Goal: Check status: Check status

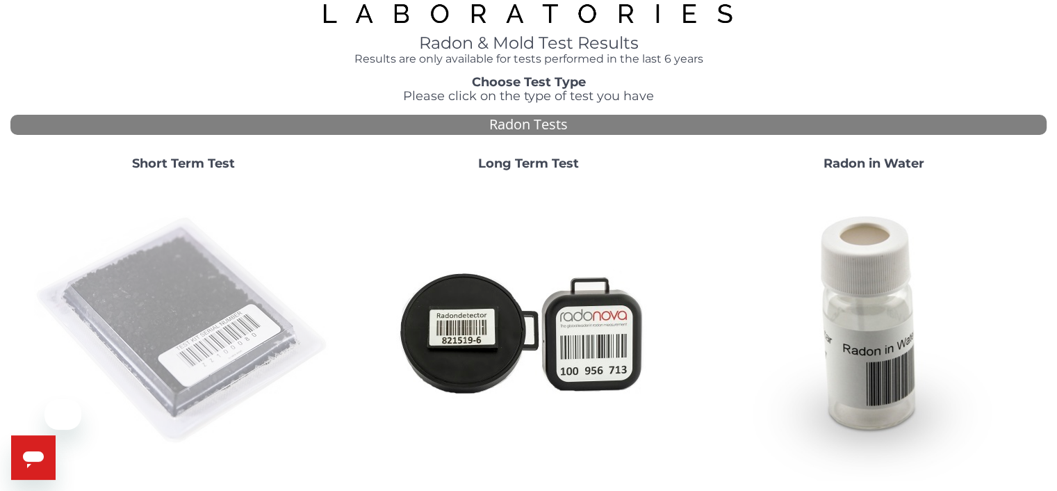
scroll to position [70, 0]
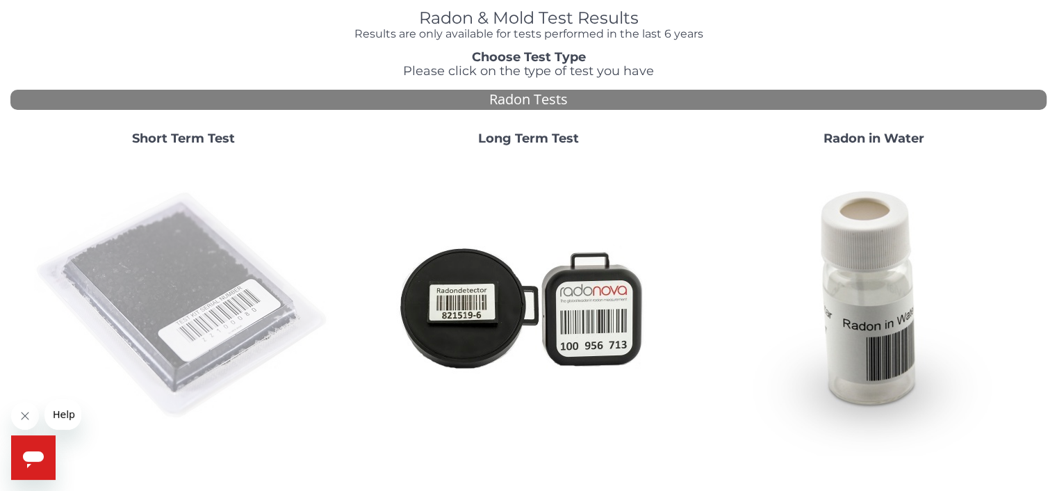
click at [212, 307] on img at bounding box center [183, 305] width 299 height 299
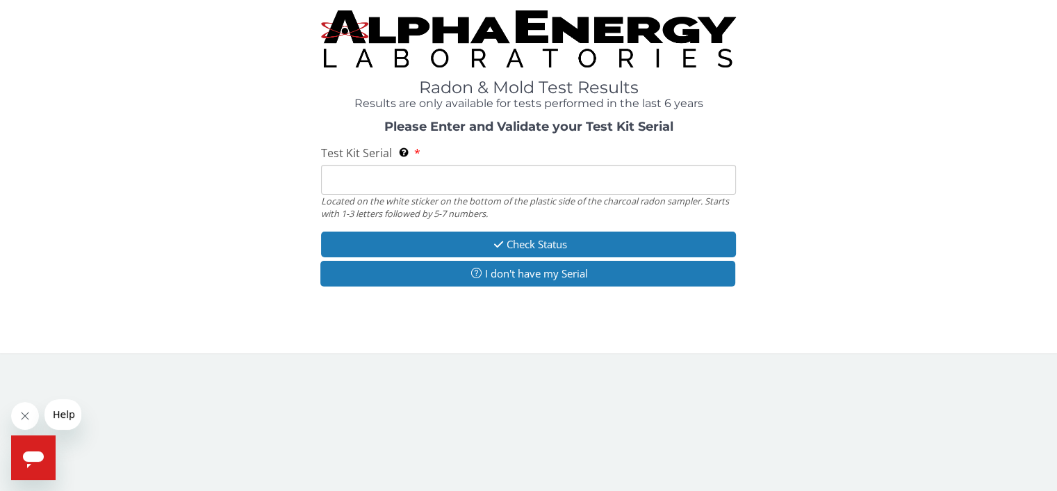
scroll to position [0, 0]
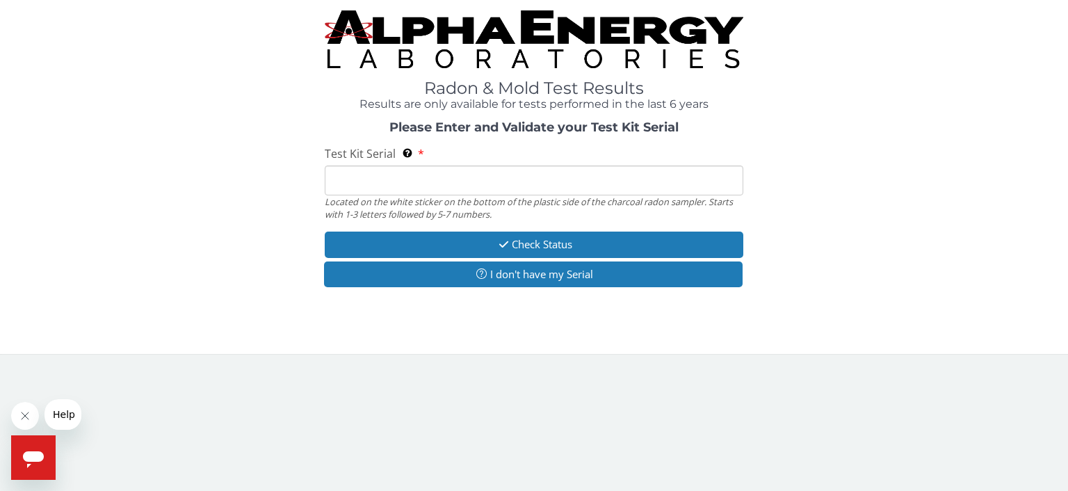
click at [345, 177] on input "Test Kit Serial Located on the white sticker on the bottom of the plastic side …" at bounding box center [534, 180] width 418 height 30
type input "FE463260"
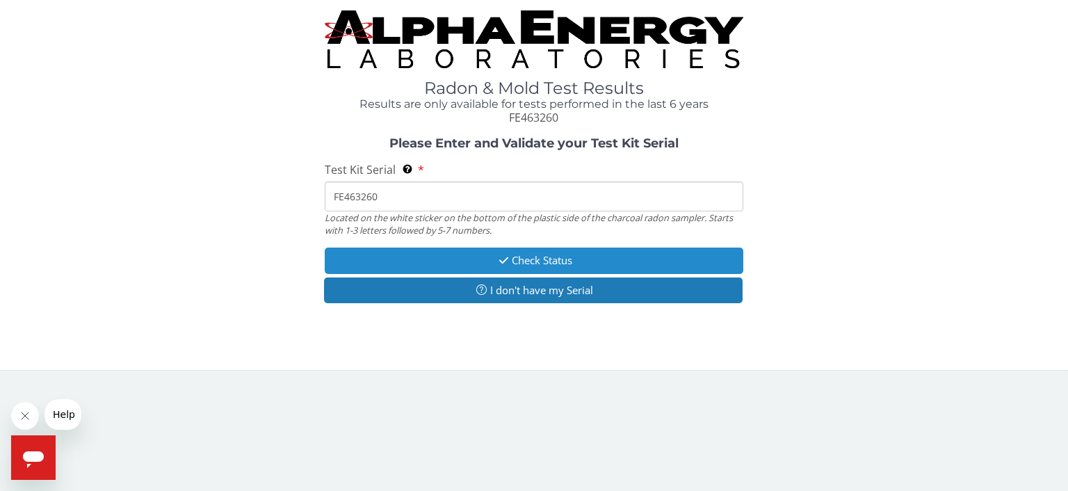
click at [538, 261] on button "Check Status" at bounding box center [534, 260] width 418 height 26
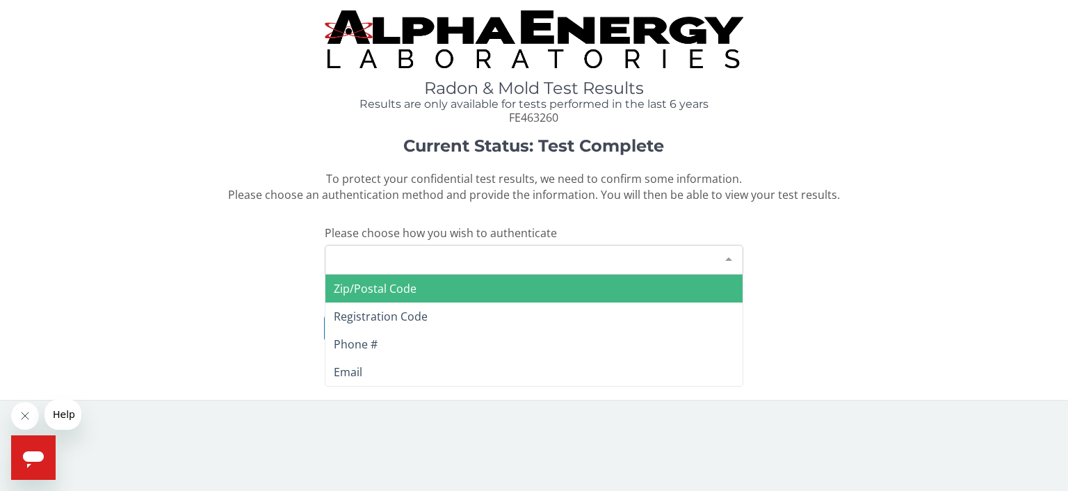
click at [500, 264] on div "Please make a selection" at bounding box center [534, 260] width 418 height 30
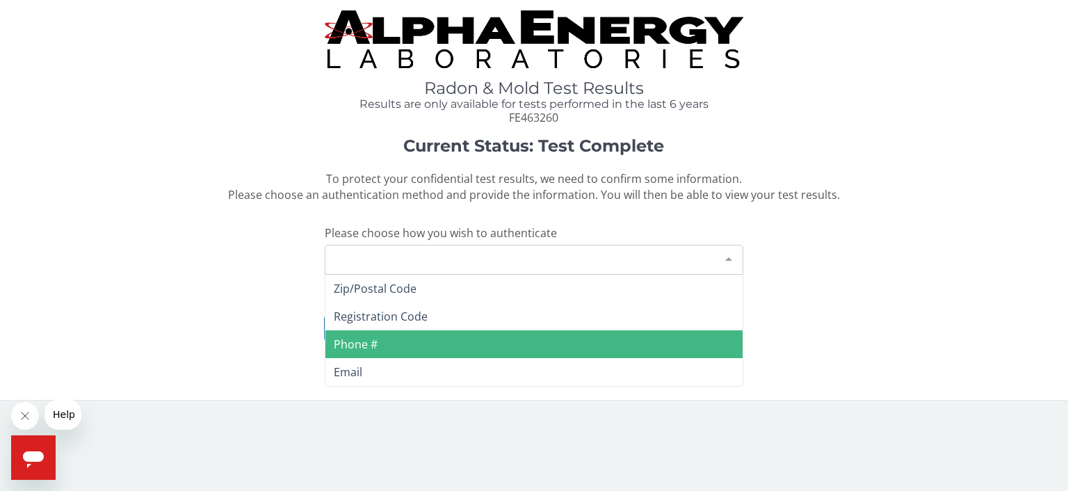
click at [464, 336] on span "Phone #" at bounding box center [533, 344] width 417 height 28
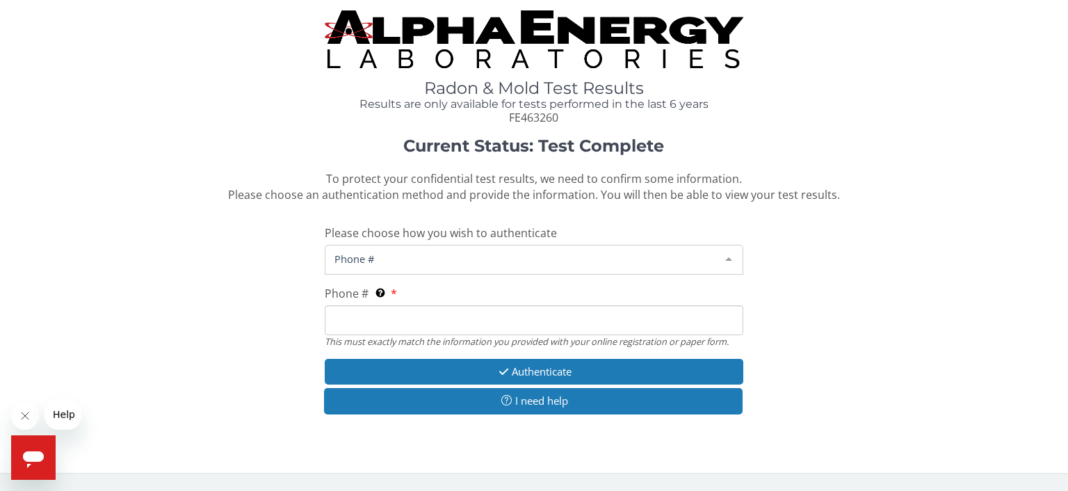
click at [416, 266] on span "Phone #" at bounding box center [523, 258] width 384 height 15
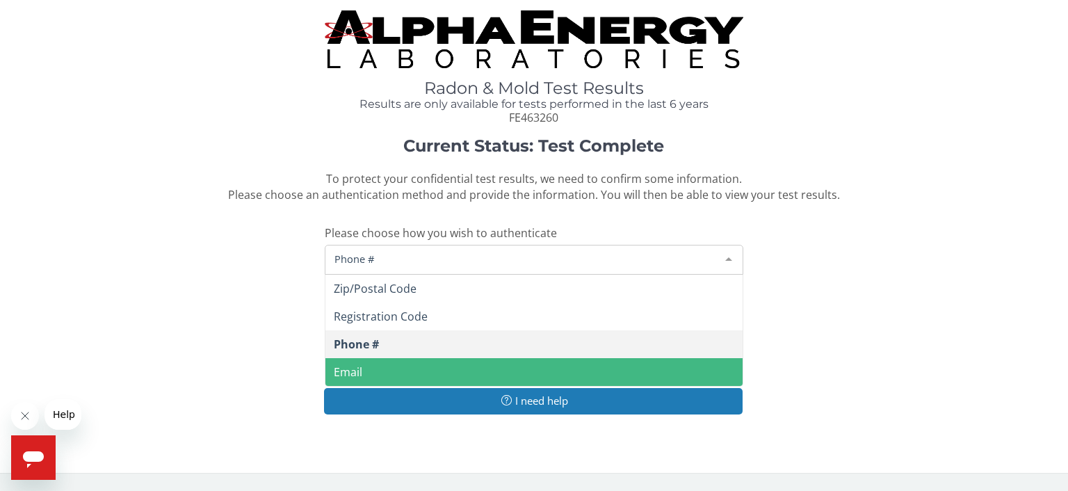
click at [438, 363] on span "Email" at bounding box center [533, 372] width 417 height 28
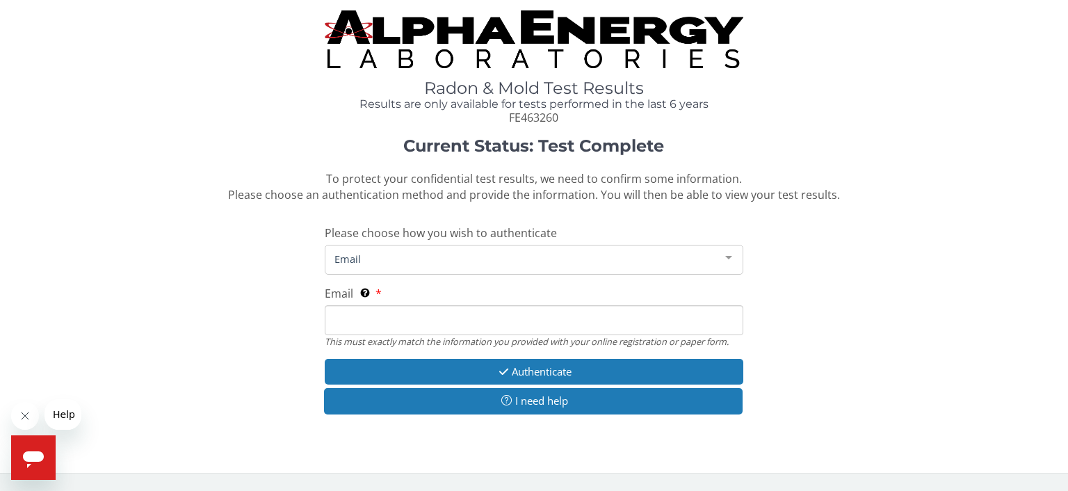
click at [435, 319] on input "Email This must exactly match the information you provided with your online reg…" at bounding box center [534, 320] width 418 height 30
type input "[EMAIL_ADDRESS][DOMAIN_NAME]"
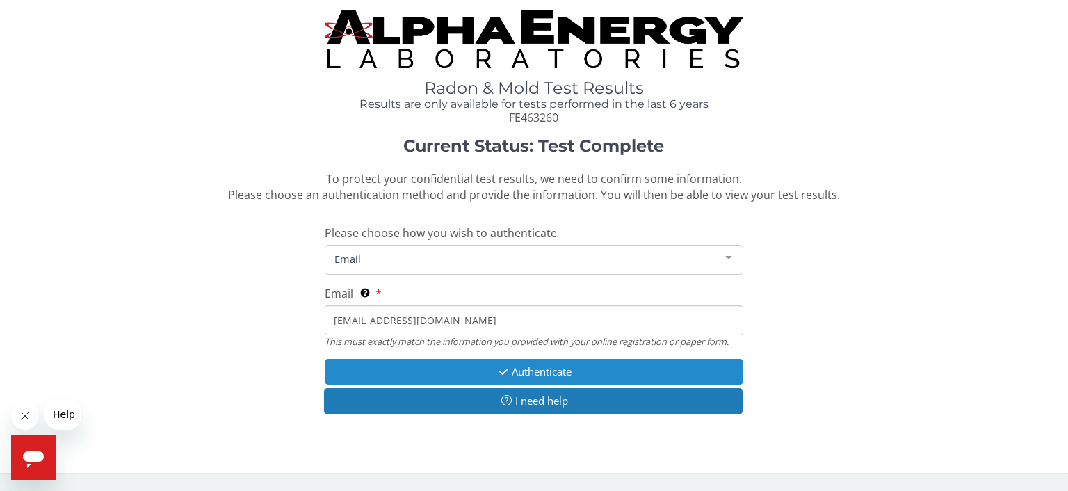
click at [538, 375] on button "Authenticate" at bounding box center [534, 372] width 418 height 26
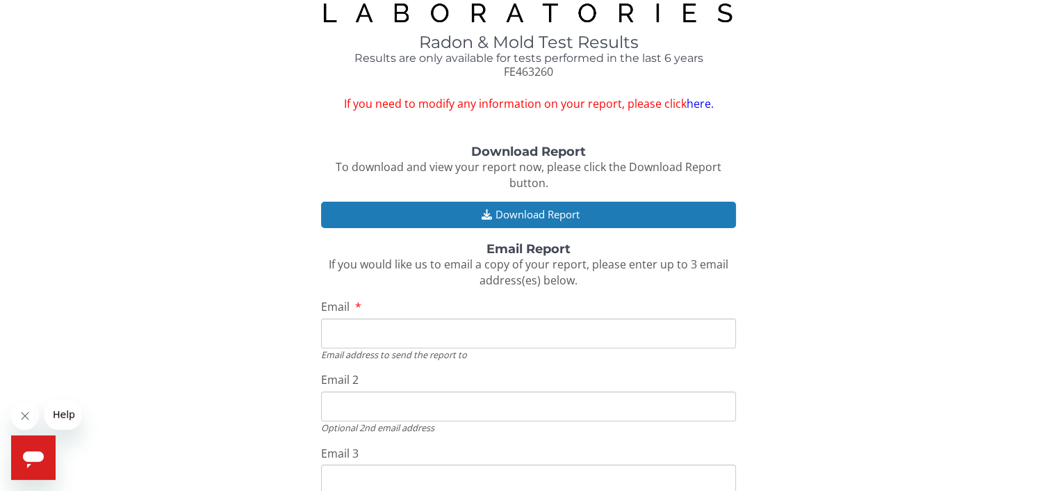
scroll to position [70, 0]
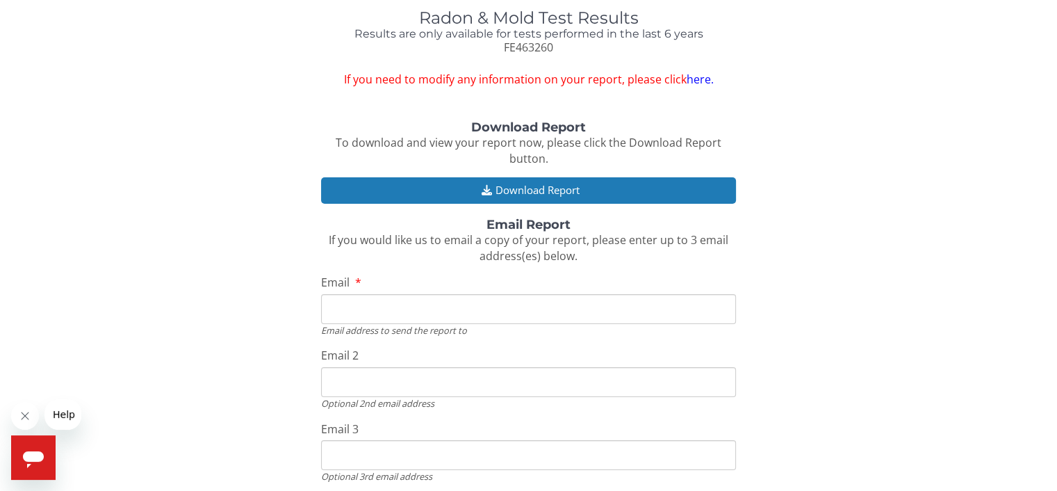
click at [487, 308] on input "Email" at bounding box center [528, 309] width 414 height 30
type input "[EMAIL_ADDRESS][DOMAIN_NAME]"
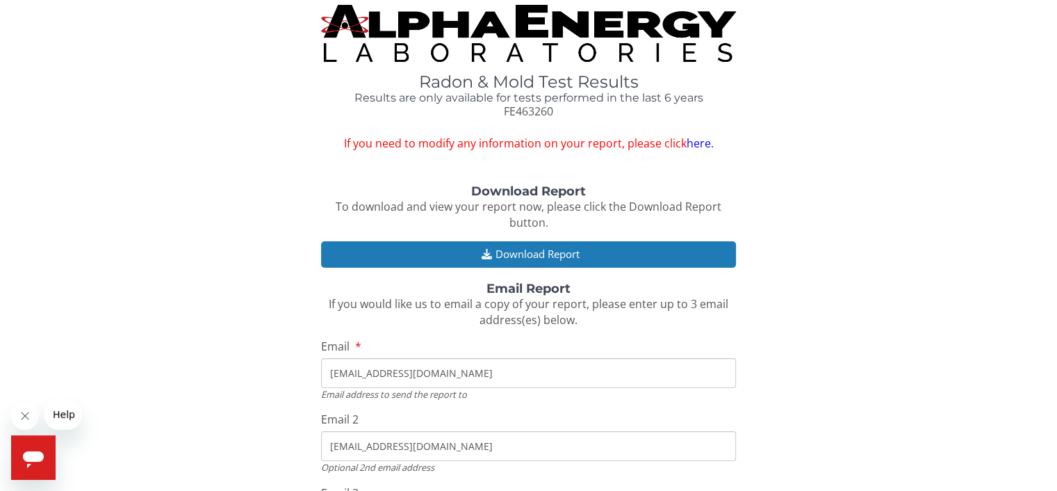
scroll to position [0, 0]
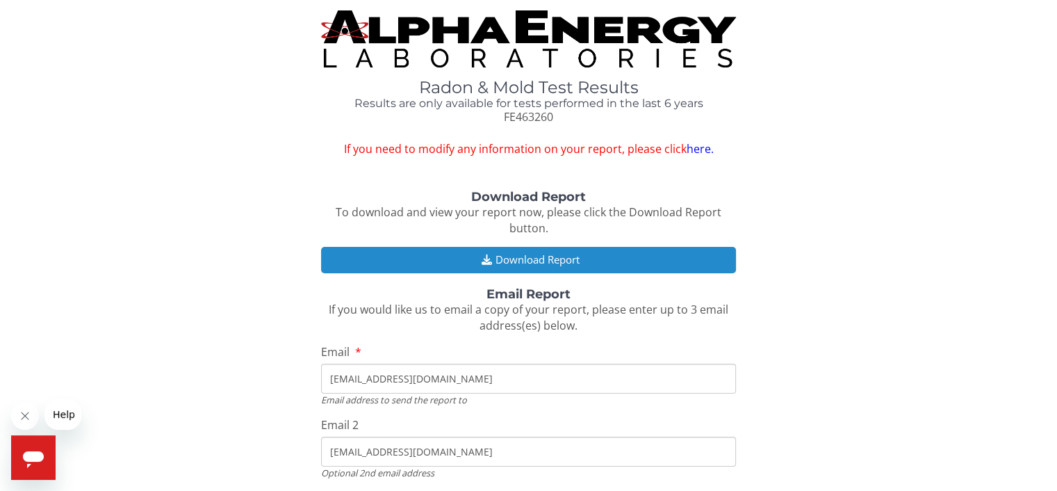
click at [604, 263] on button "Download Report" at bounding box center [528, 260] width 414 height 26
